Goal: Task Accomplishment & Management: Use online tool/utility

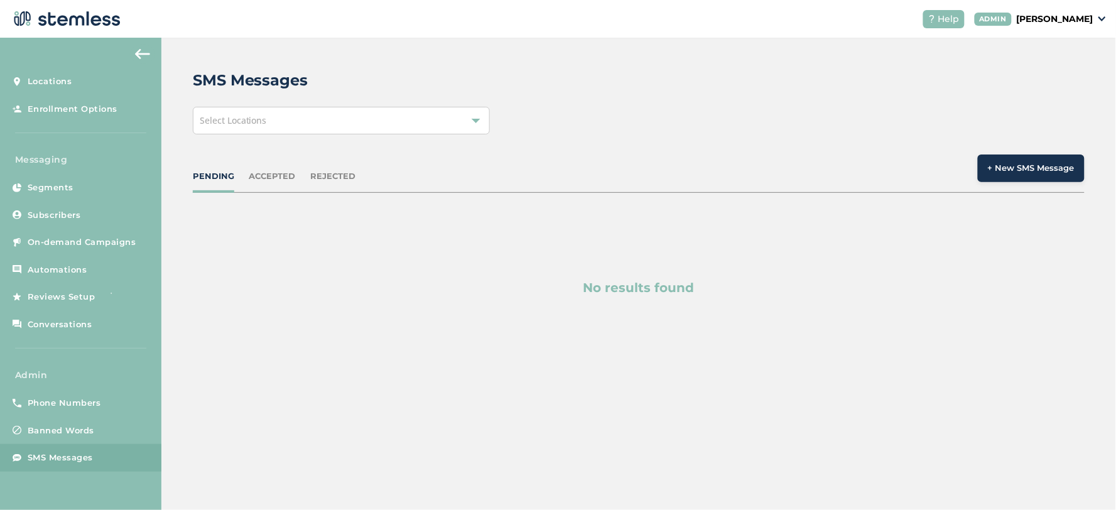
click at [217, 165] on div "PENDING ACCEPTED REJECTED + New SMS Message" at bounding box center [639, 174] width 892 height 38
click at [215, 168] on div "PENDING ACCEPTED REJECTED + New SMS Message" at bounding box center [639, 174] width 892 height 38
click at [217, 171] on div "PENDING" at bounding box center [213, 176] width 41 height 13
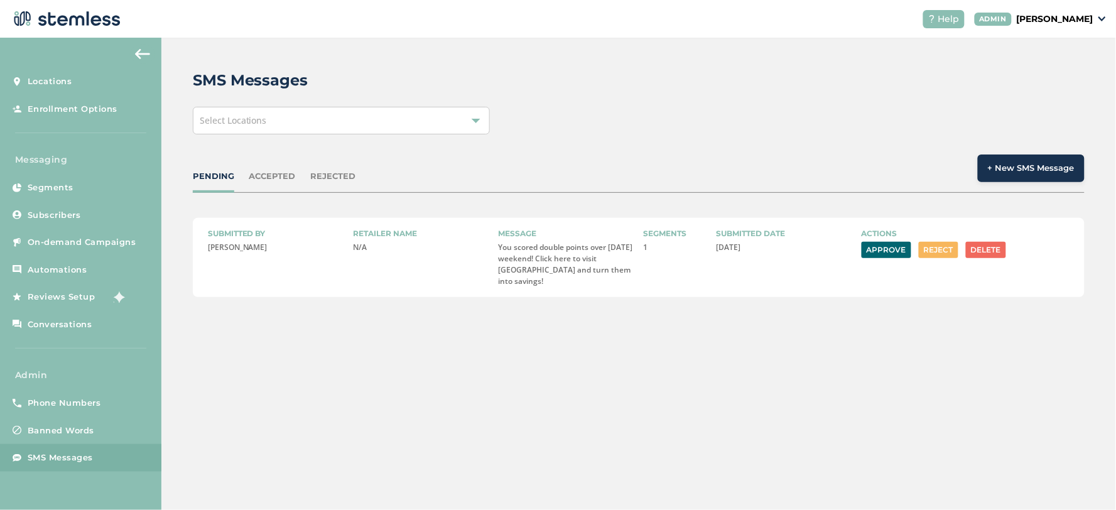
click at [881, 245] on button "Approve" at bounding box center [887, 250] width 50 height 16
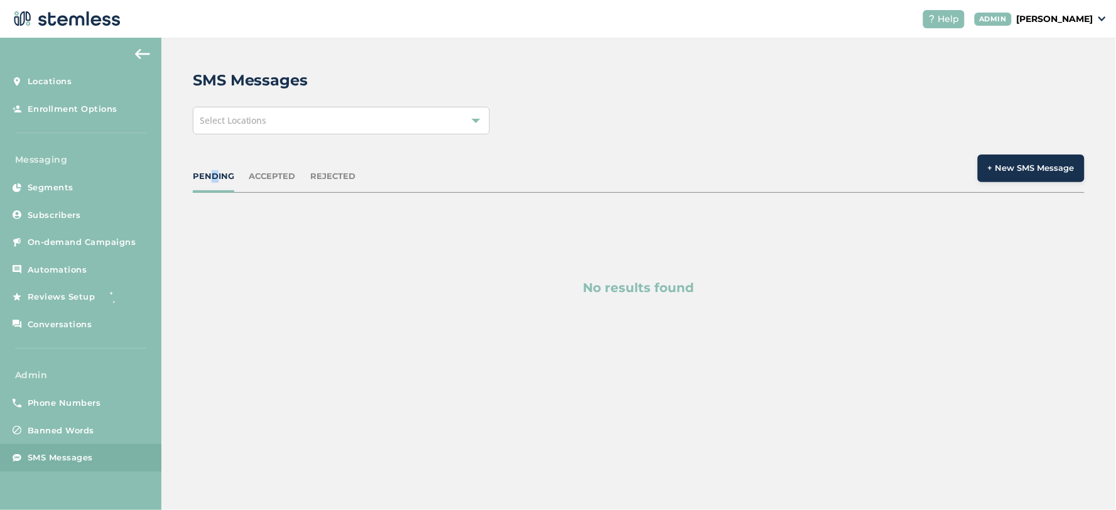
click at [208, 168] on div "PENDING ACCEPTED REJECTED + New SMS Message" at bounding box center [639, 174] width 892 height 38
click at [214, 181] on div "PENDING" at bounding box center [213, 176] width 41 height 13
click at [281, 178] on div "ACCEPTED" at bounding box center [272, 176] width 46 height 13
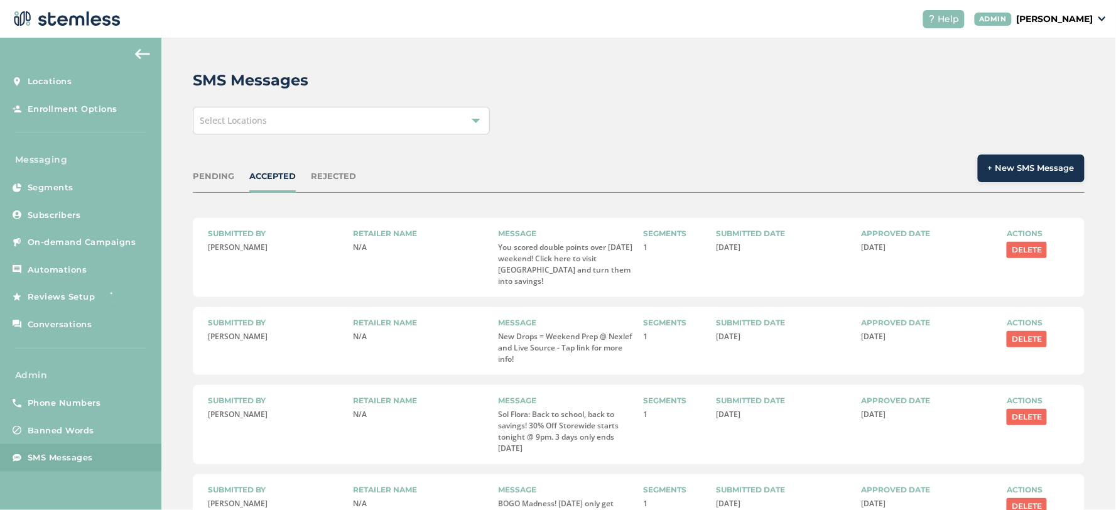
click at [220, 182] on div "PENDING" at bounding box center [213, 176] width 41 height 13
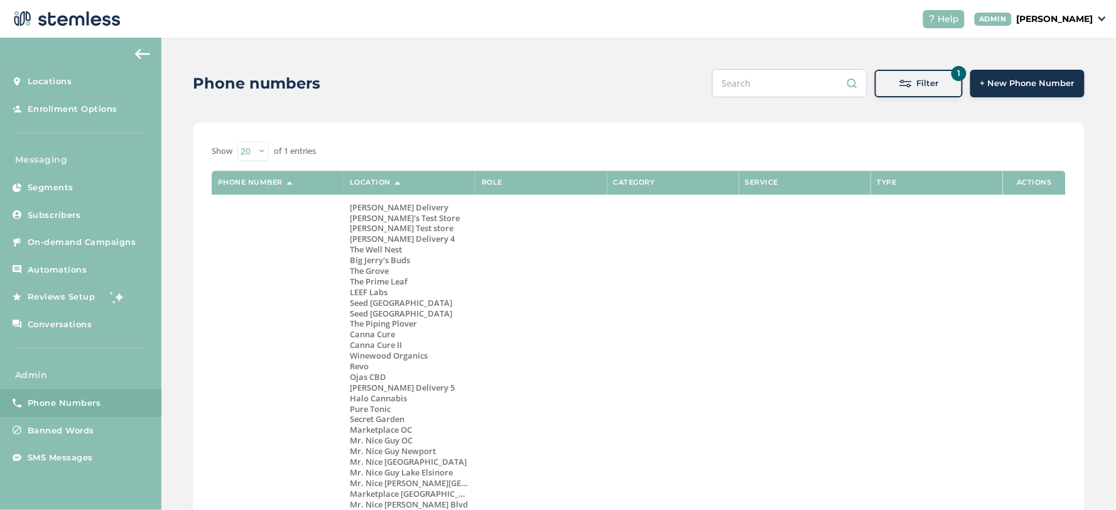
scroll to position [859, 0]
